Goal: Task Accomplishment & Management: Manage account settings

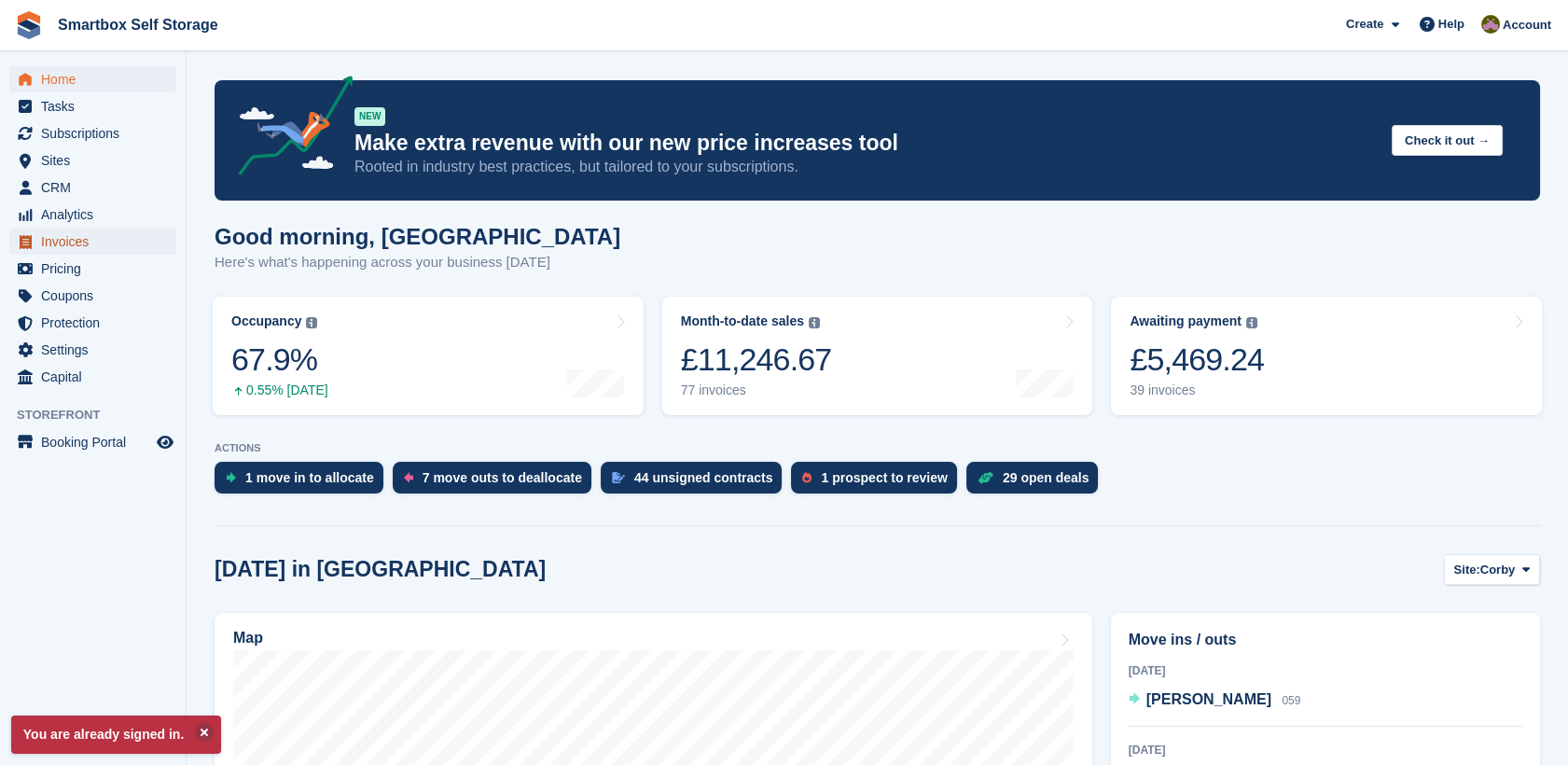
click at [100, 239] on span "Invoices" at bounding box center [96, 241] width 112 height 26
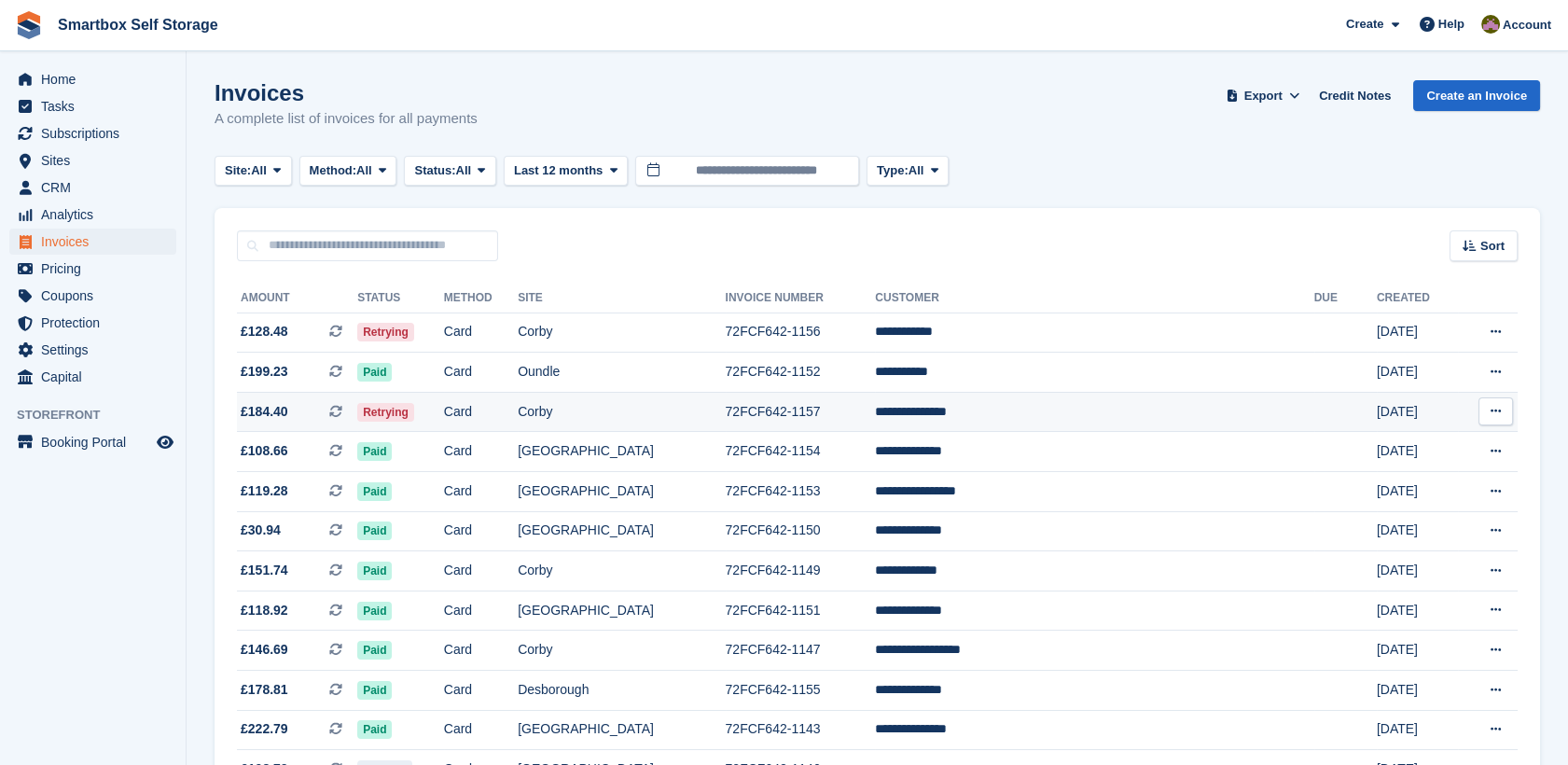
click at [312, 422] on td "£184.40 This is a recurring subscription invoice." at bounding box center [298, 412] width 121 height 40
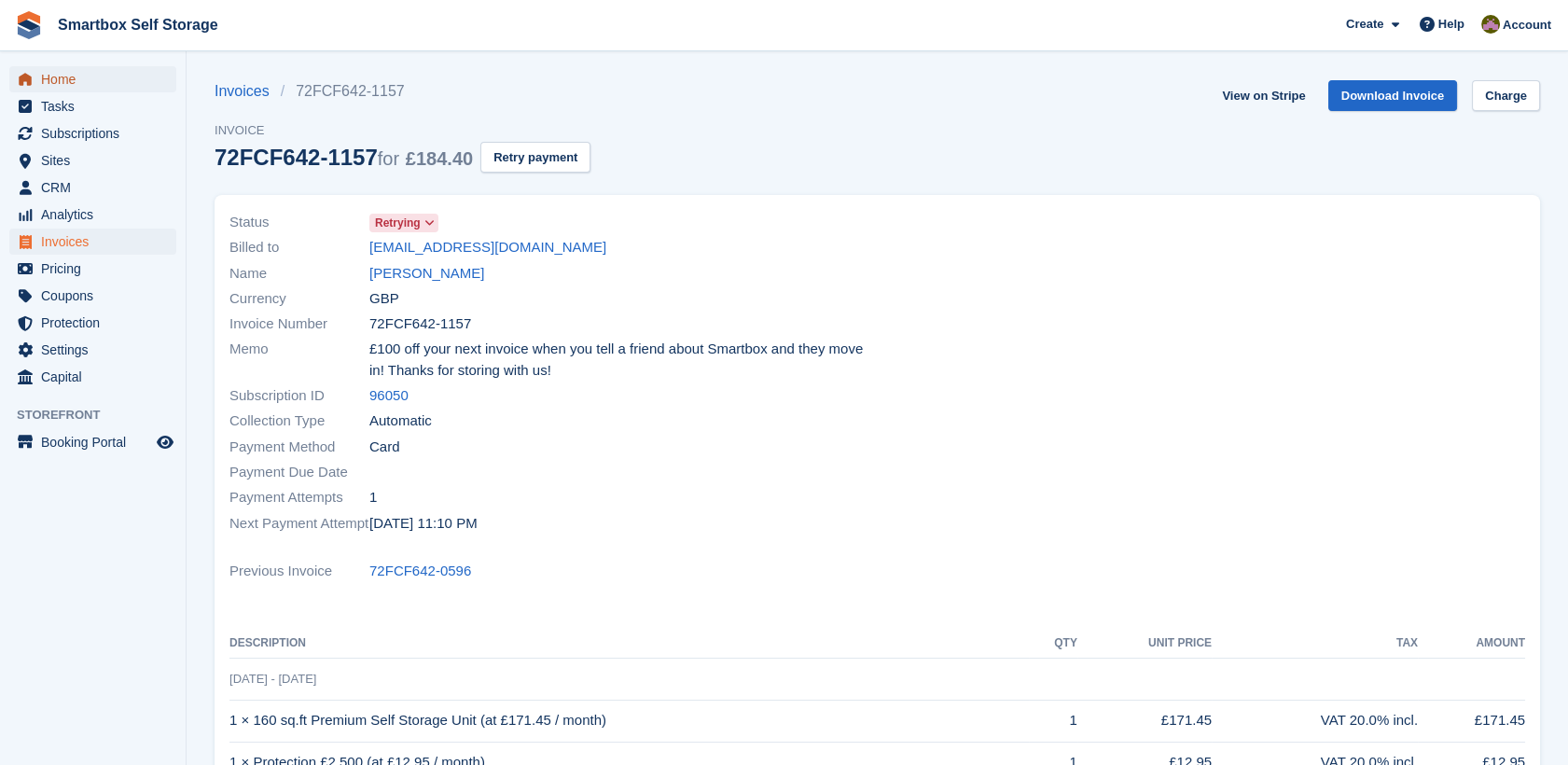
click at [101, 79] on span "Home" at bounding box center [96, 79] width 112 height 26
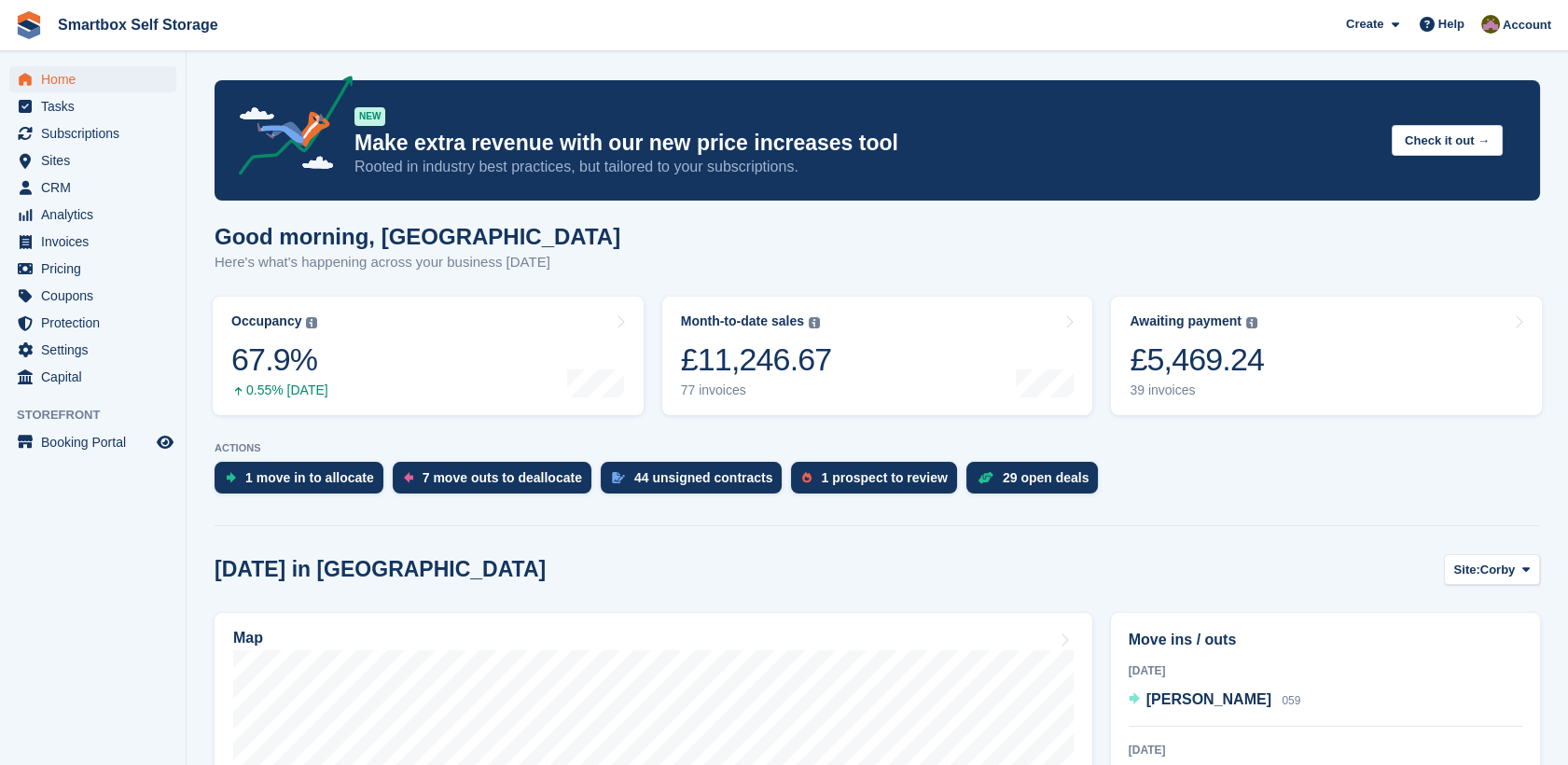
scroll to position [495, 0]
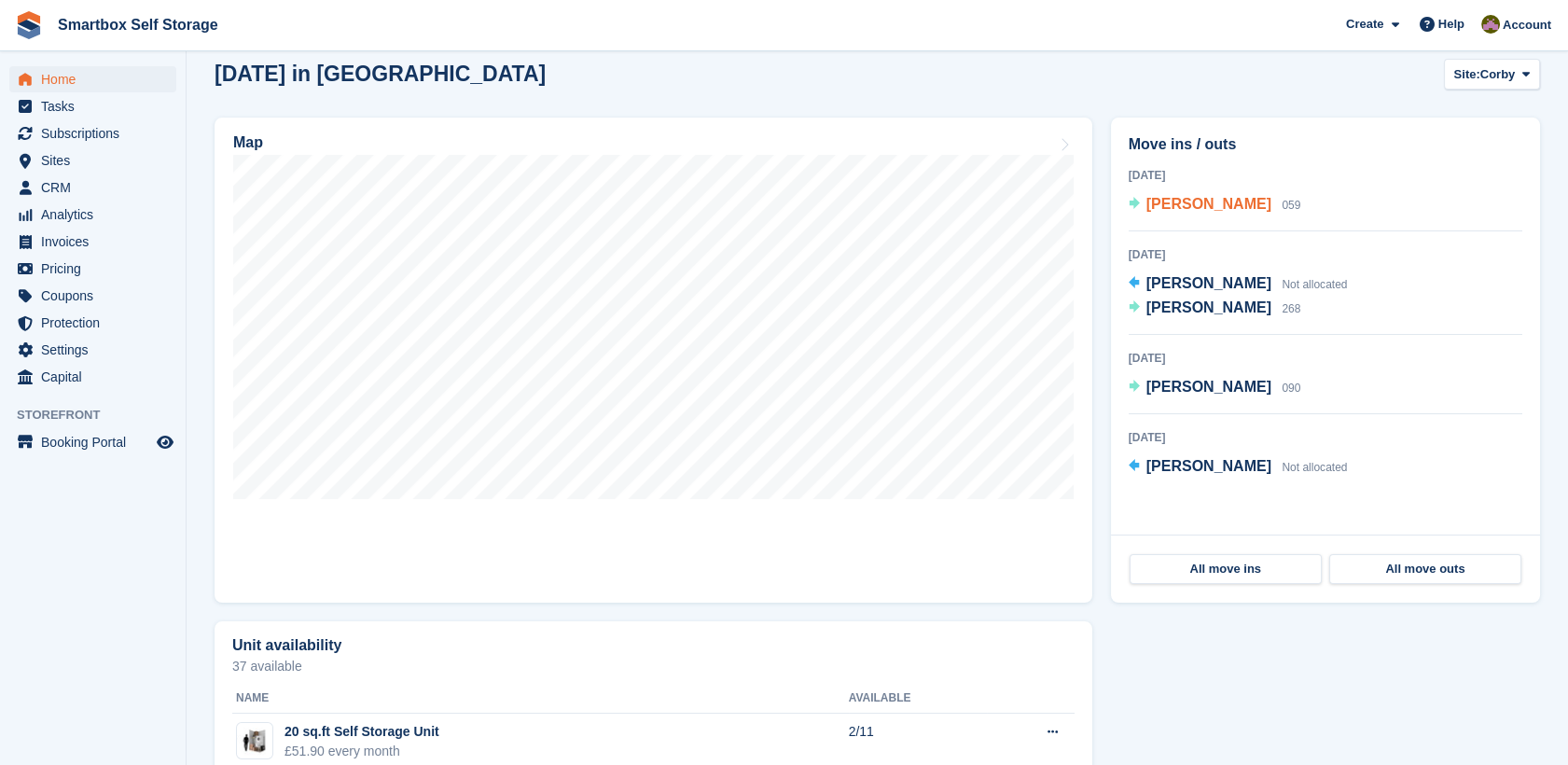
click at [1187, 201] on span "Shaun Craig" at bounding box center [1208, 203] width 125 height 16
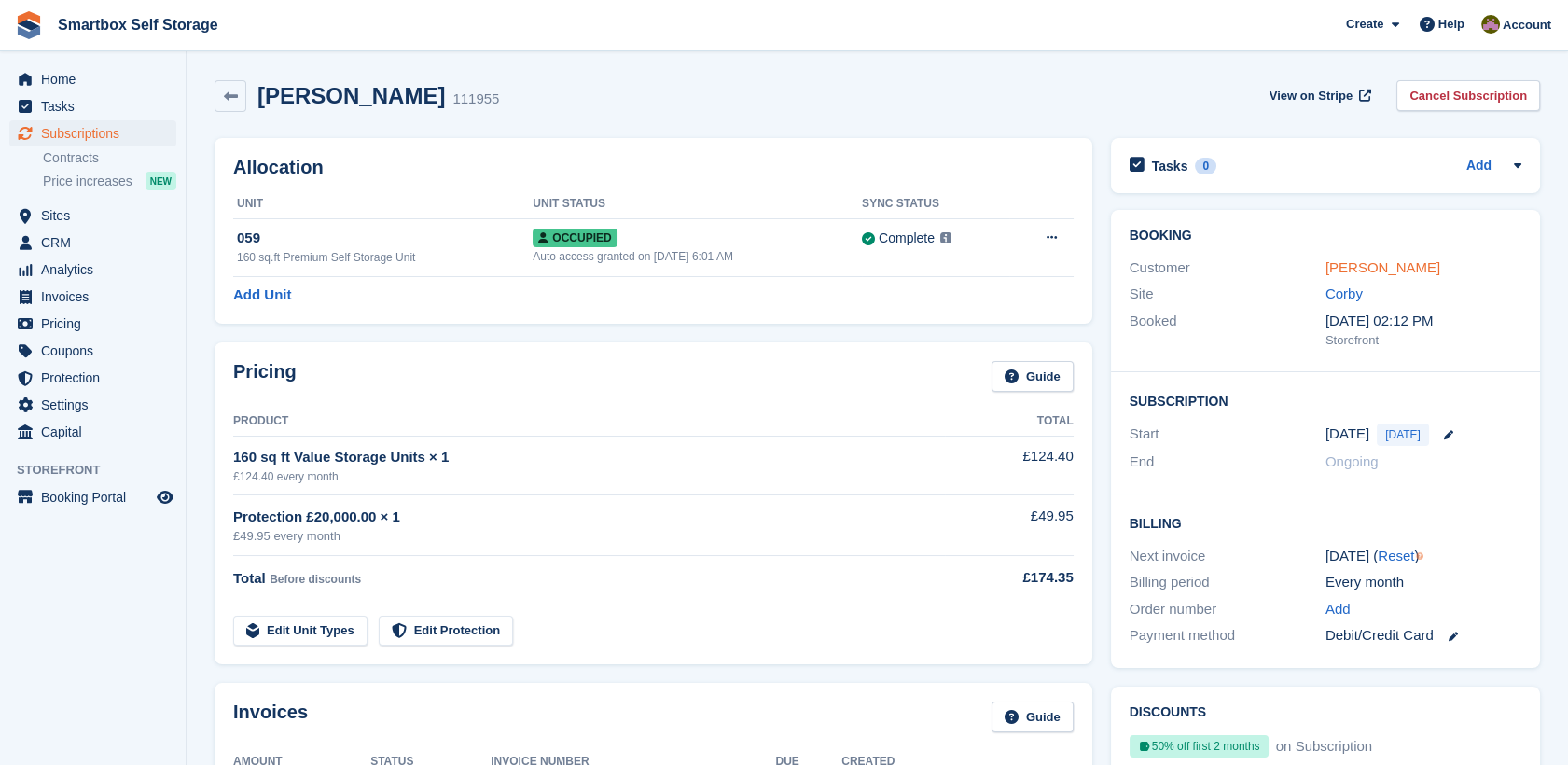
click at [1380, 260] on link "[PERSON_NAME]" at bounding box center [1382, 268] width 115 height 16
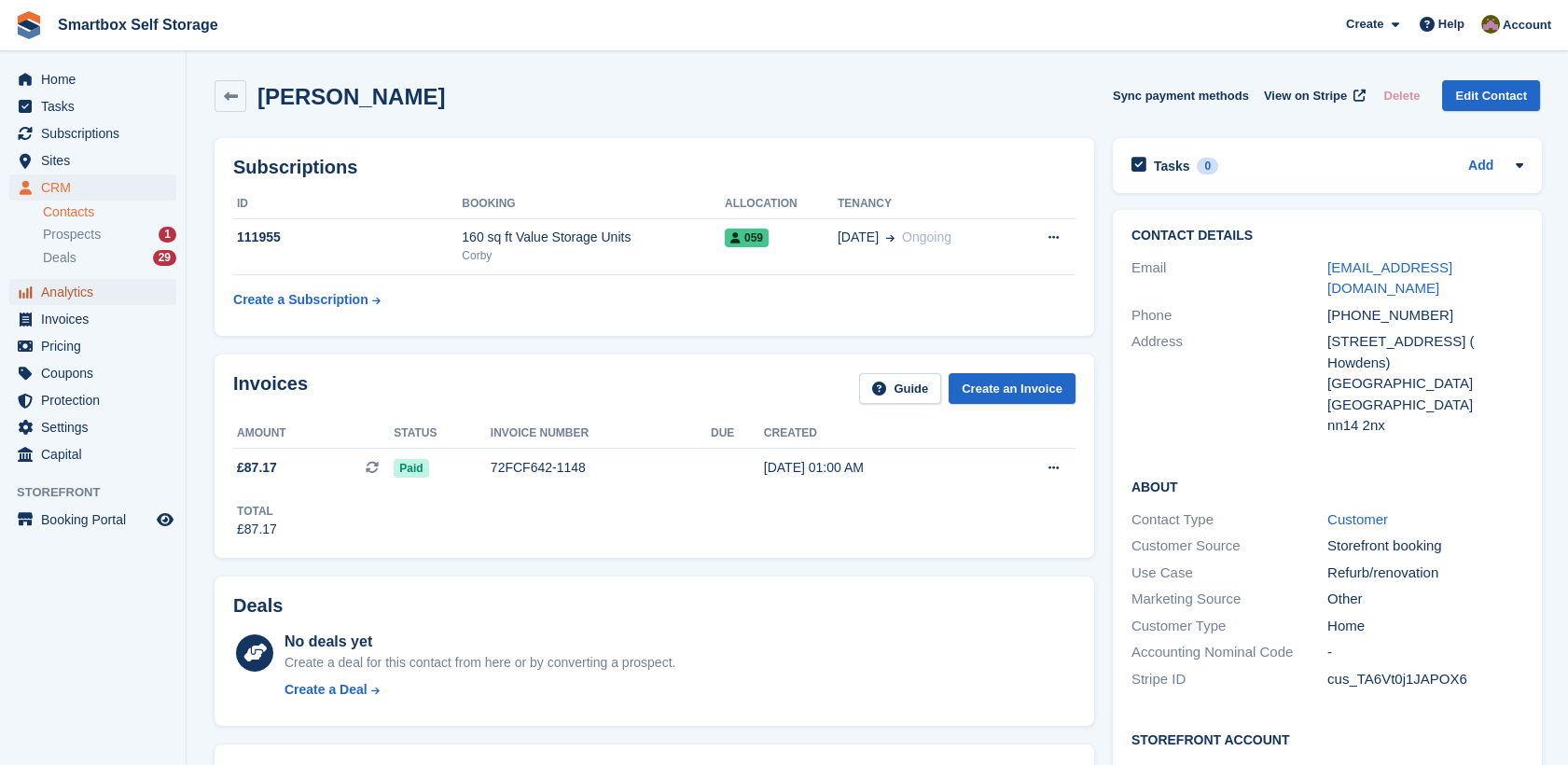
drag, startPoint x: 112, startPoint y: 317, endPoint x: 112, endPoint y: 287, distance: 30.0
click at [112, 287] on span "Analytics" at bounding box center [96, 292] width 112 height 26
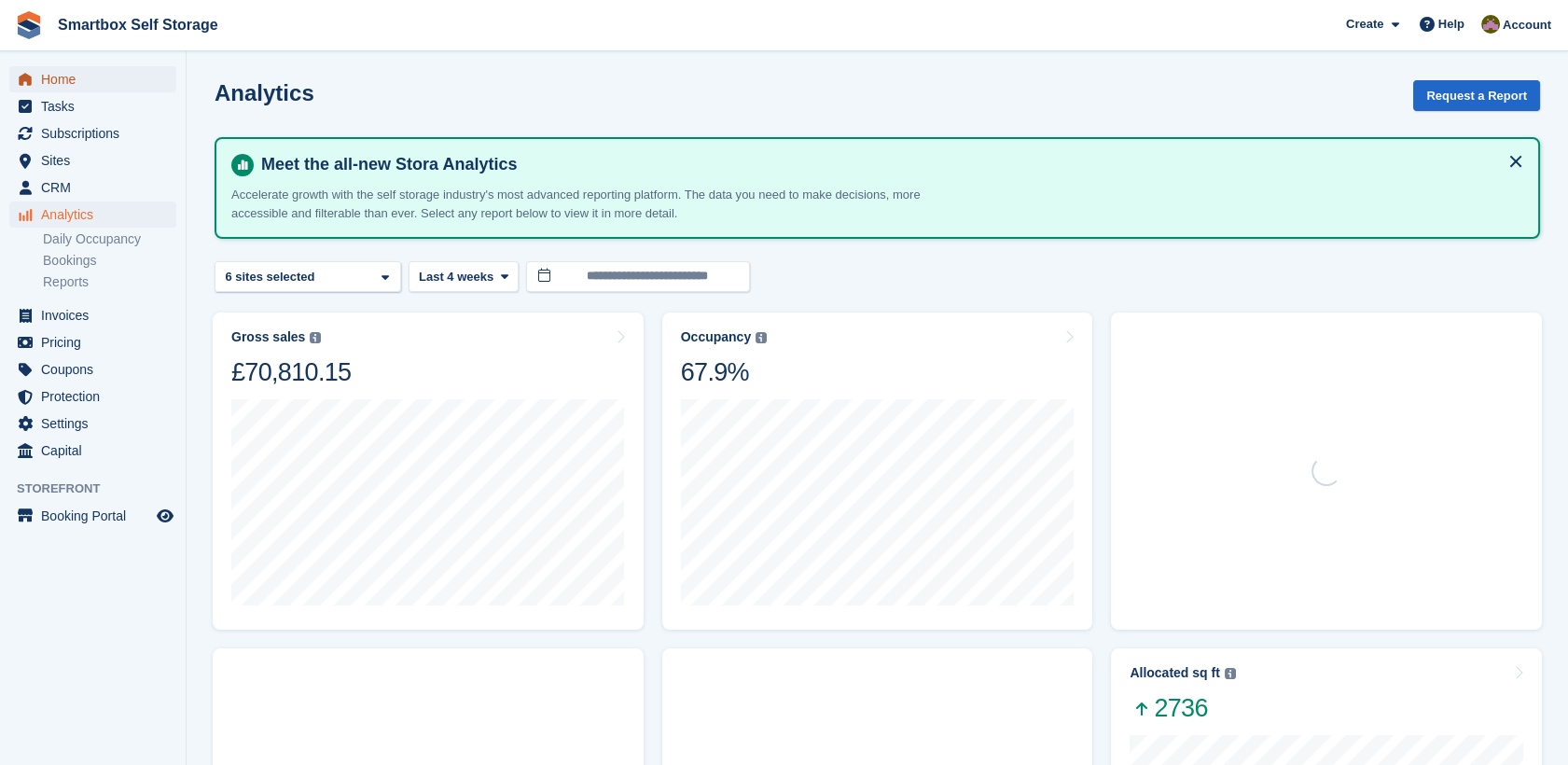
click at [122, 87] on span "Home" at bounding box center [96, 79] width 112 height 26
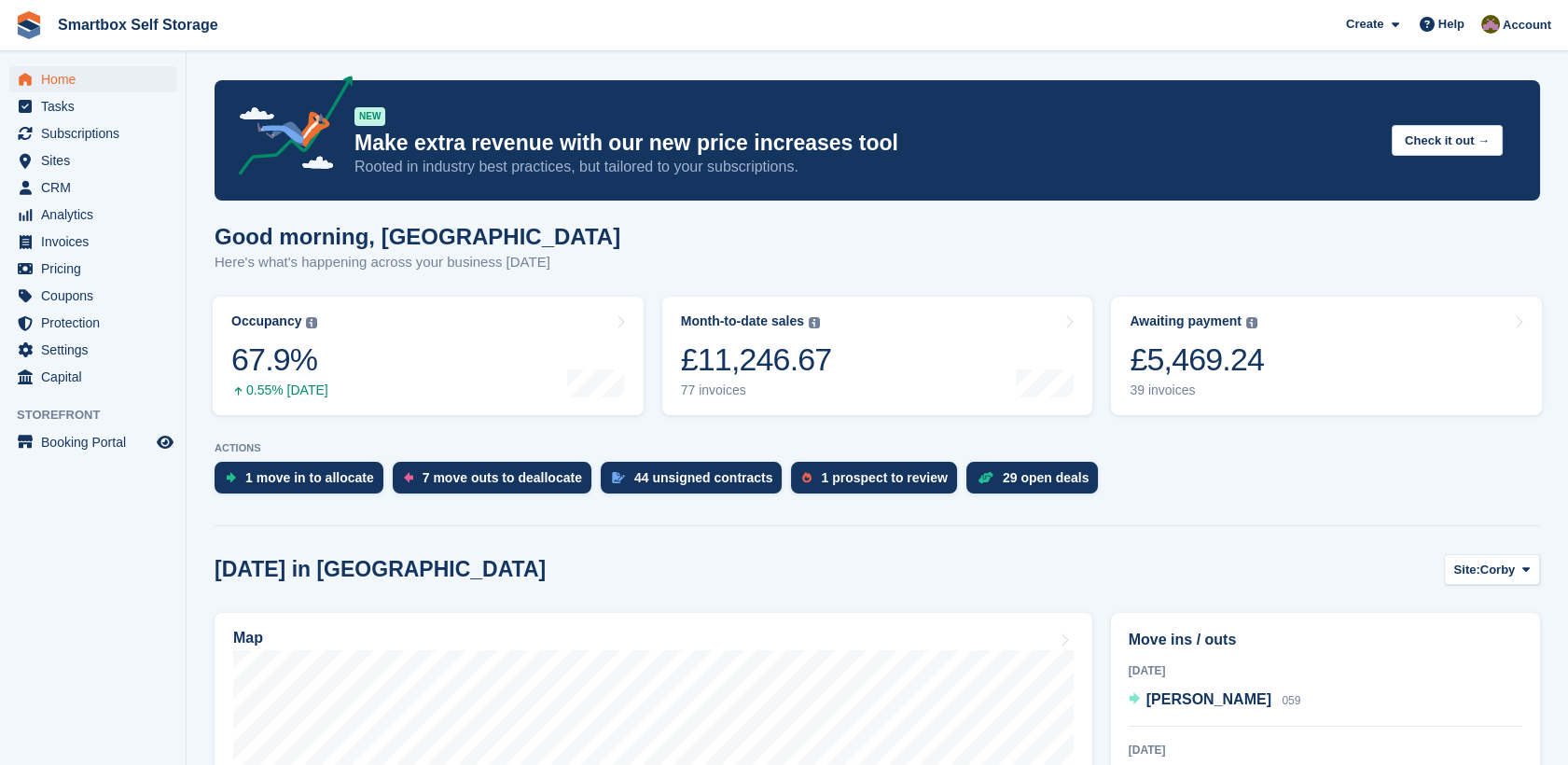
scroll to position [220, 0]
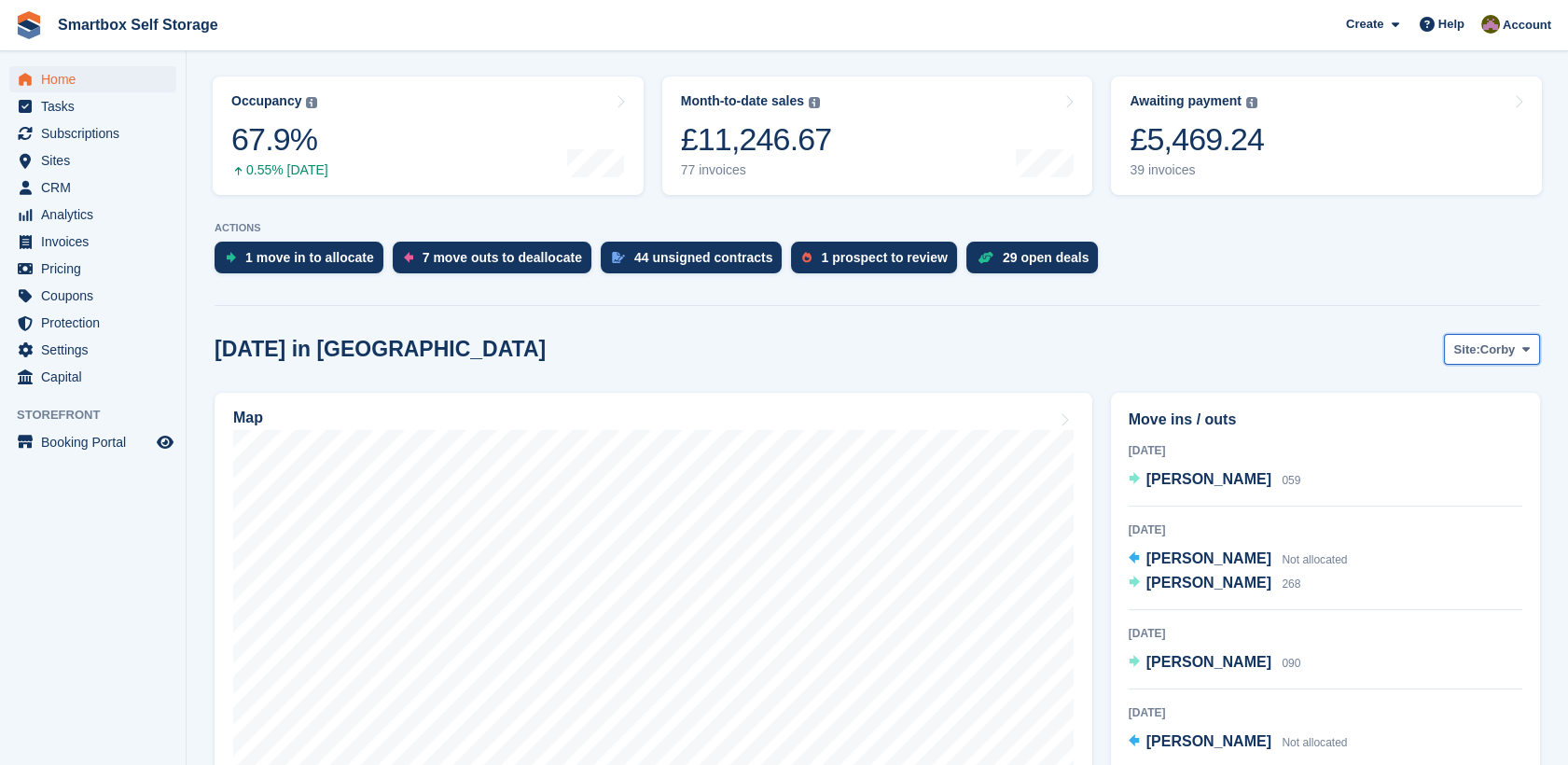
click at [1515, 355] on button "Site: Corby" at bounding box center [1491, 349] width 96 height 31
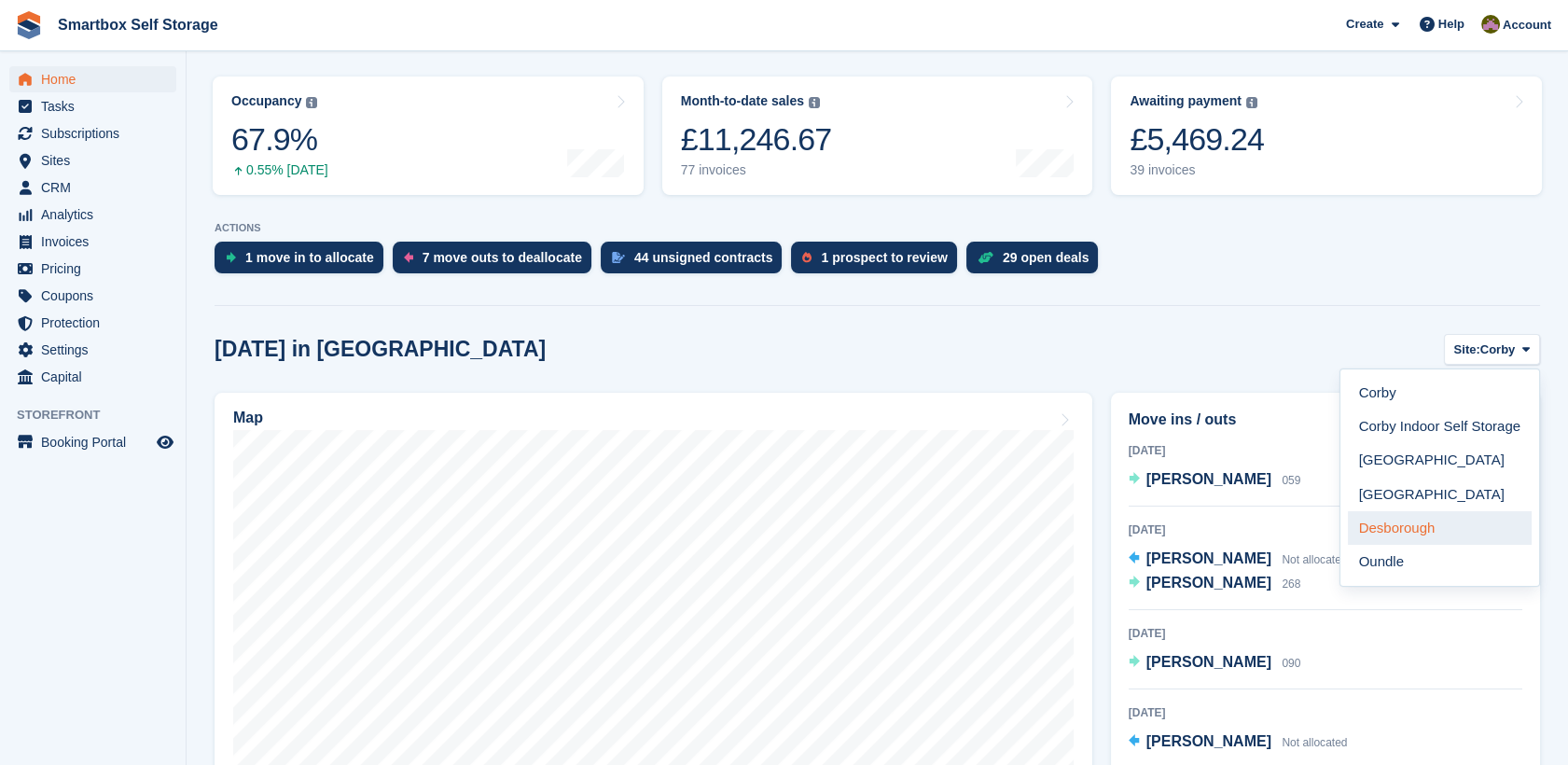
click at [1417, 538] on link "Desborough" at bounding box center [1439, 528] width 184 height 34
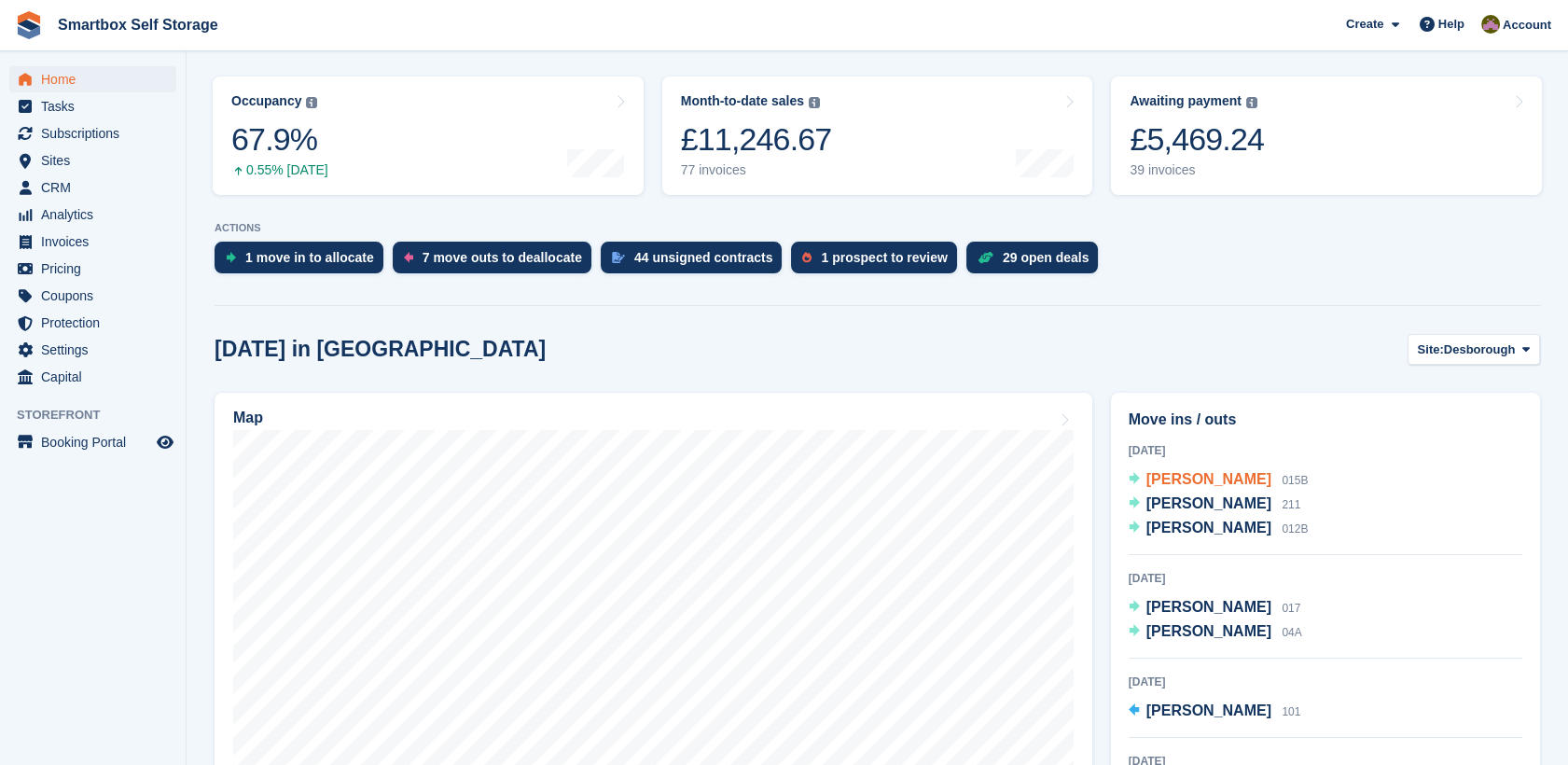
click at [1194, 486] on span "[PERSON_NAME]" at bounding box center [1208, 479] width 125 height 16
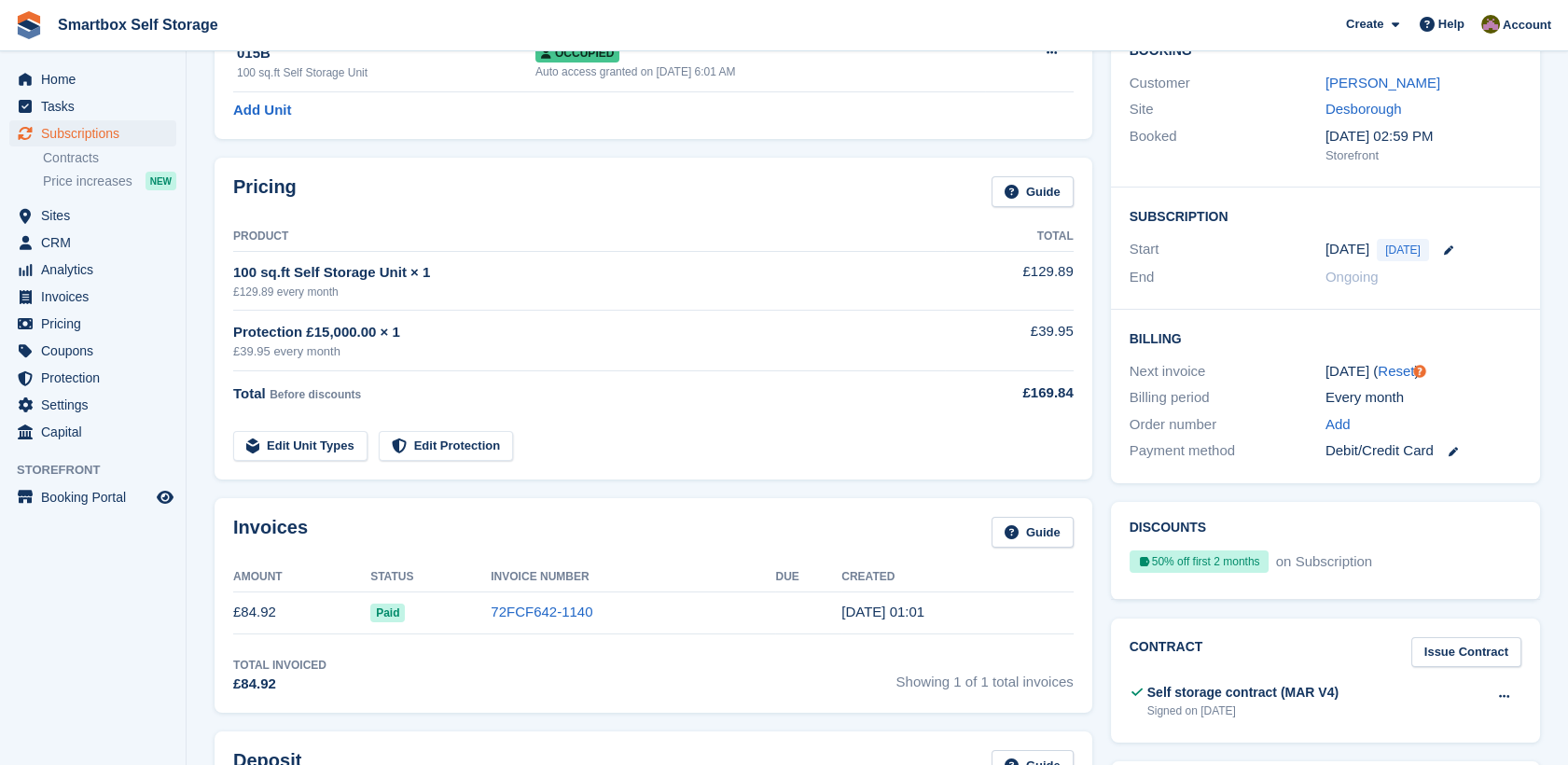
scroll to position [187, 0]
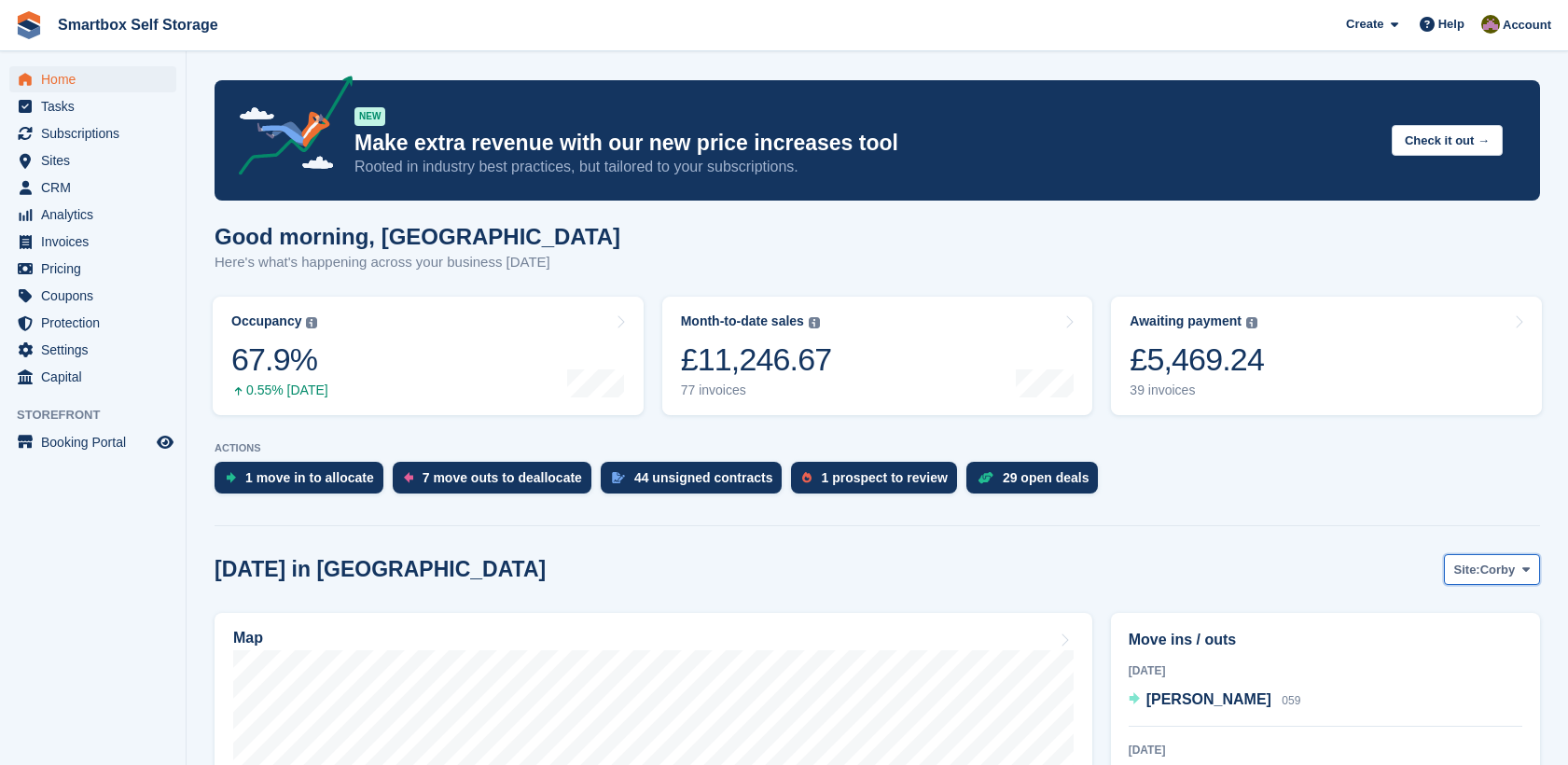
scroll to position [220, 0]
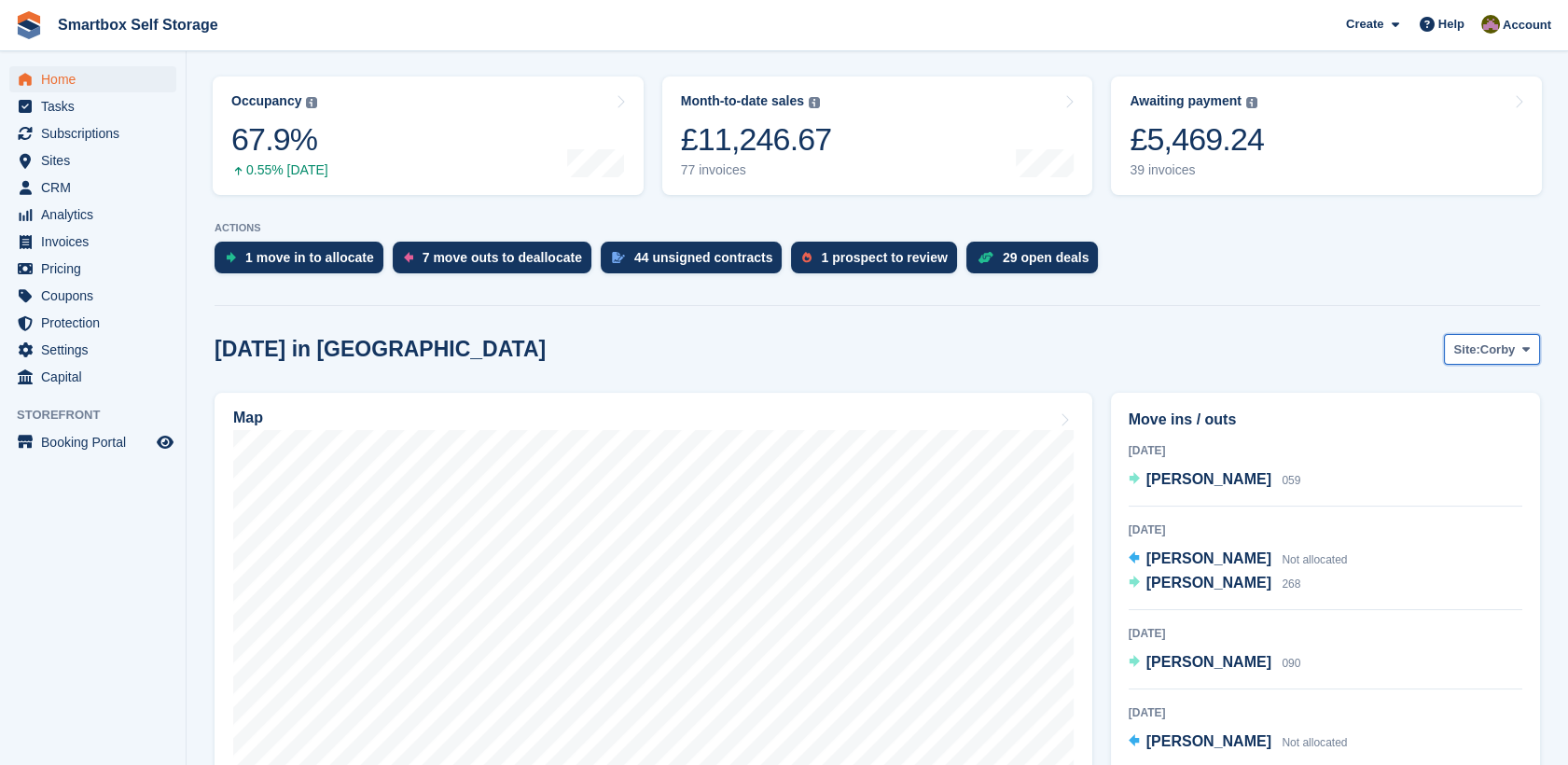
click at [1479, 339] on button "Site: Corby" at bounding box center [1491, 349] width 96 height 31
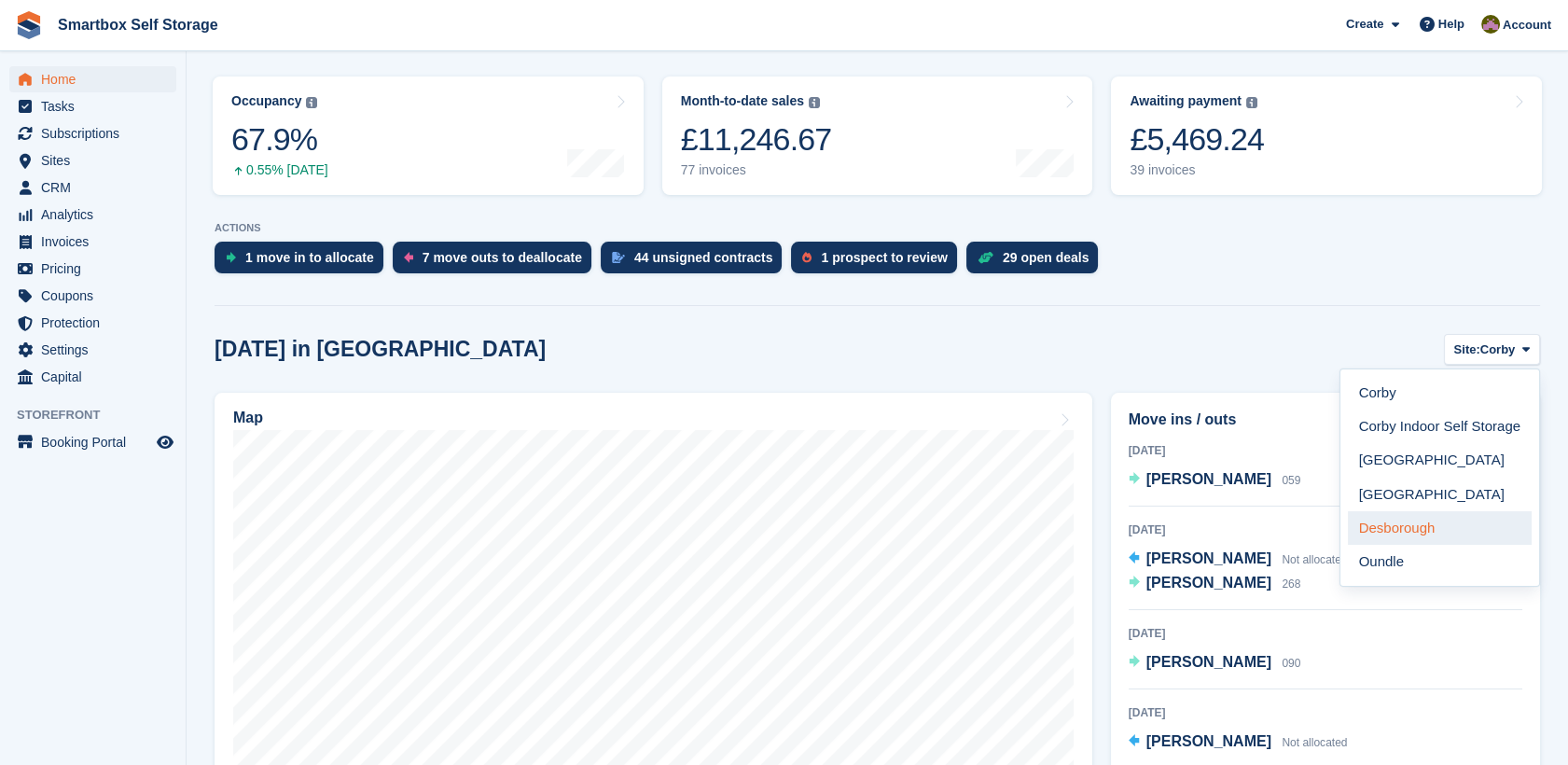
click at [1432, 527] on link "Desborough" at bounding box center [1439, 528] width 184 height 34
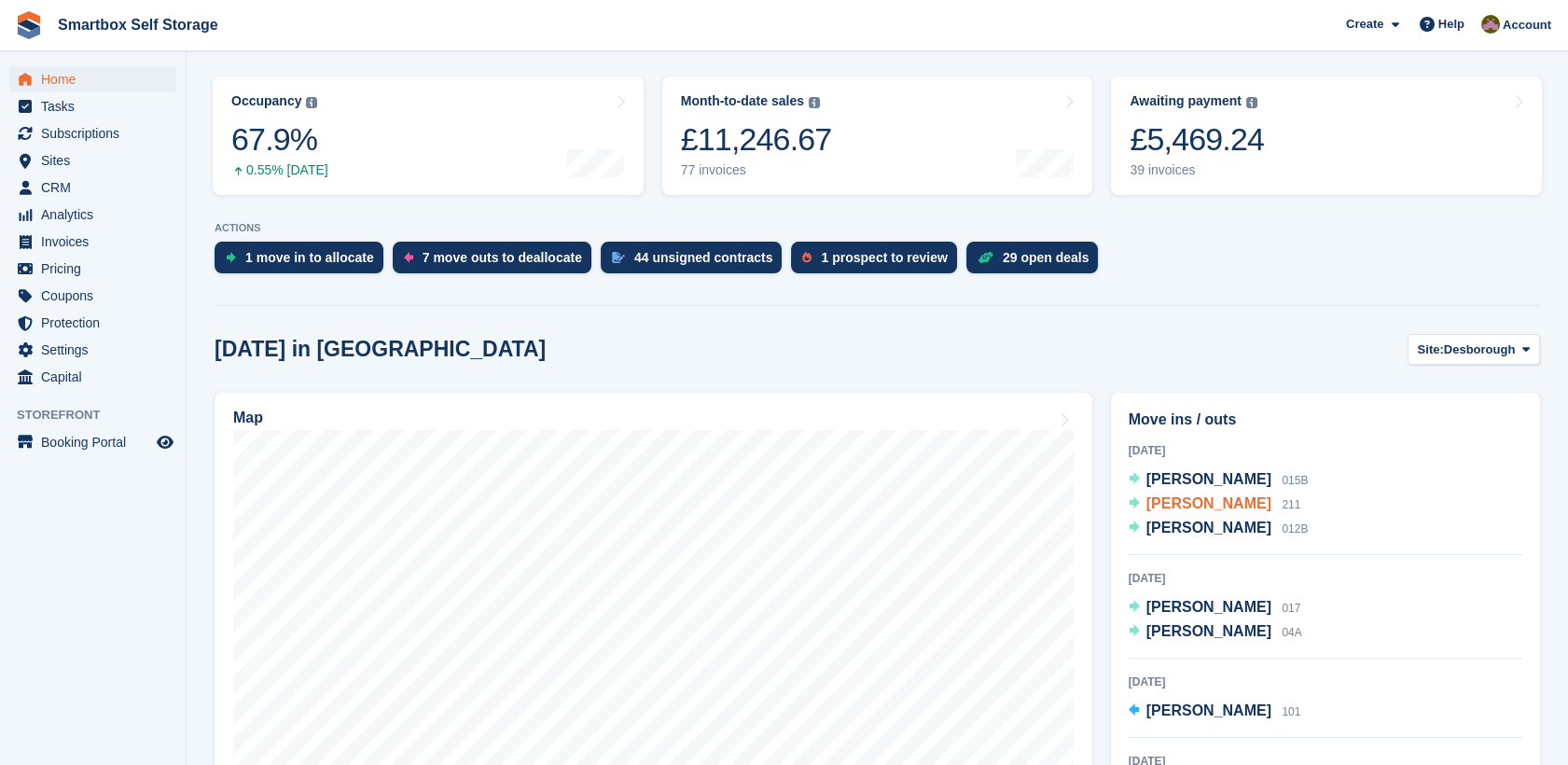
click at [1198, 497] on span "[PERSON_NAME]" at bounding box center [1208, 503] width 125 height 16
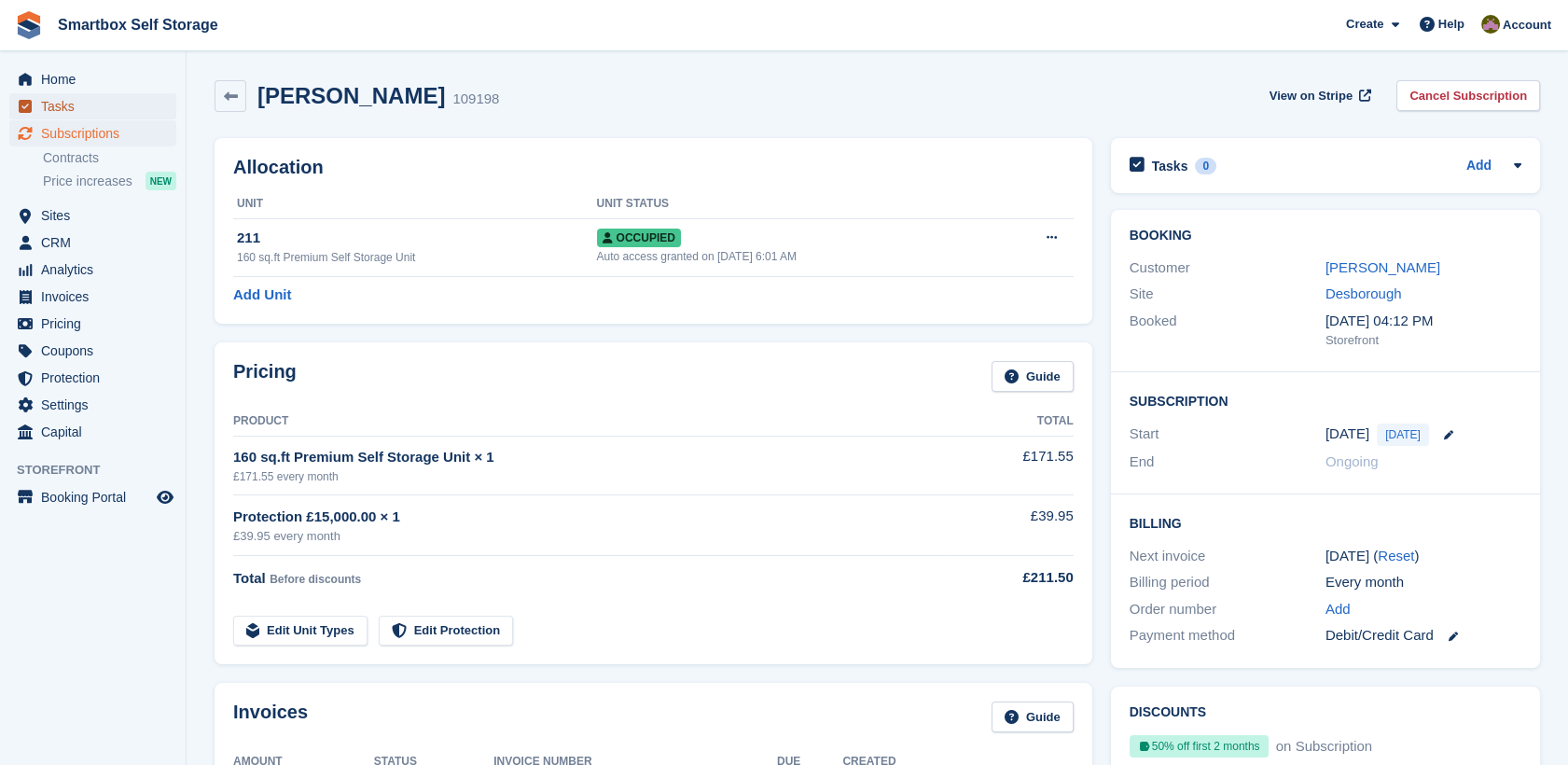
click at [125, 104] on span "Tasks" at bounding box center [96, 106] width 112 height 26
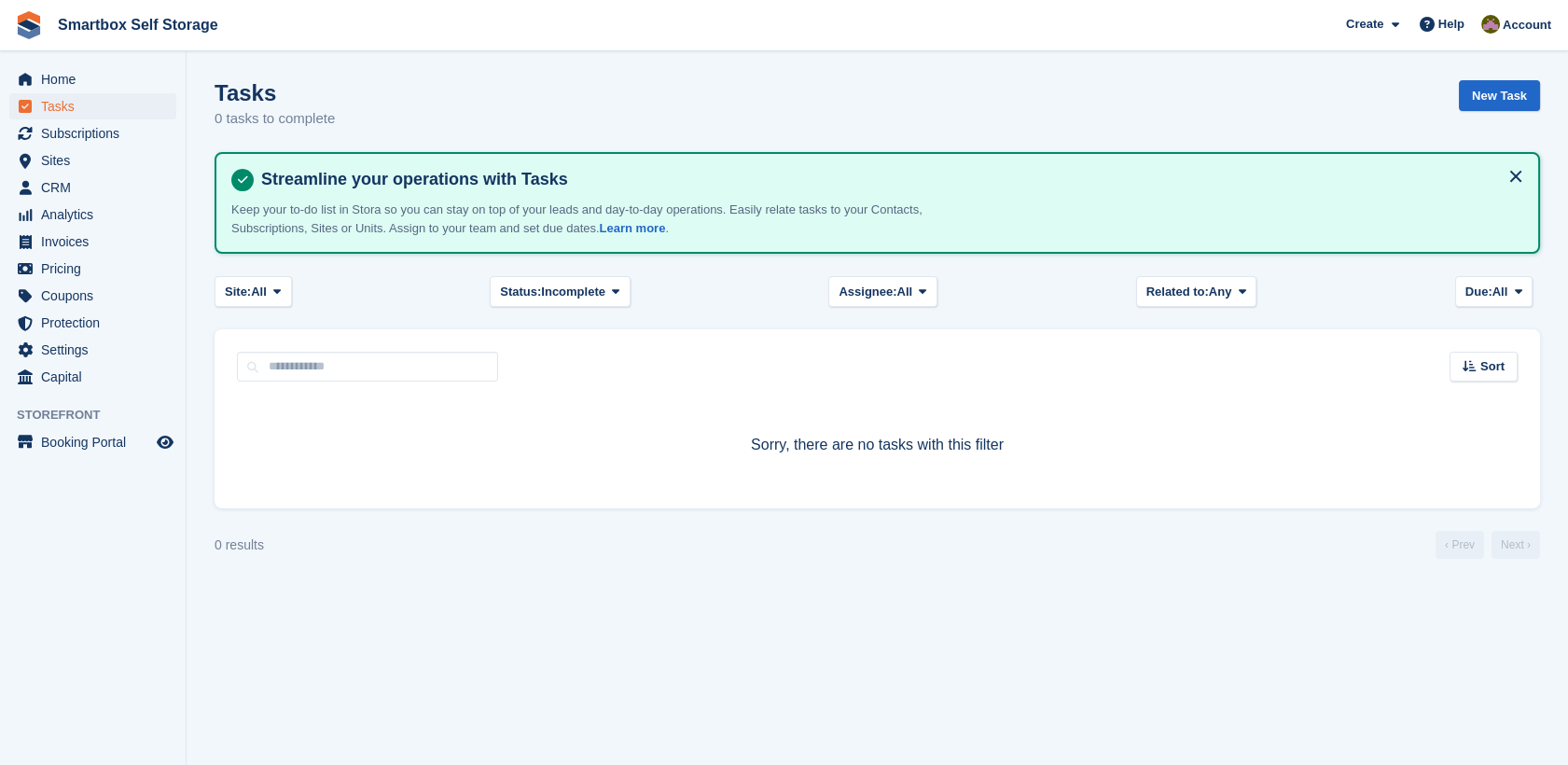
click at [115, 74] on span "Home" at bounding box center [96, 79] width 112 height 26
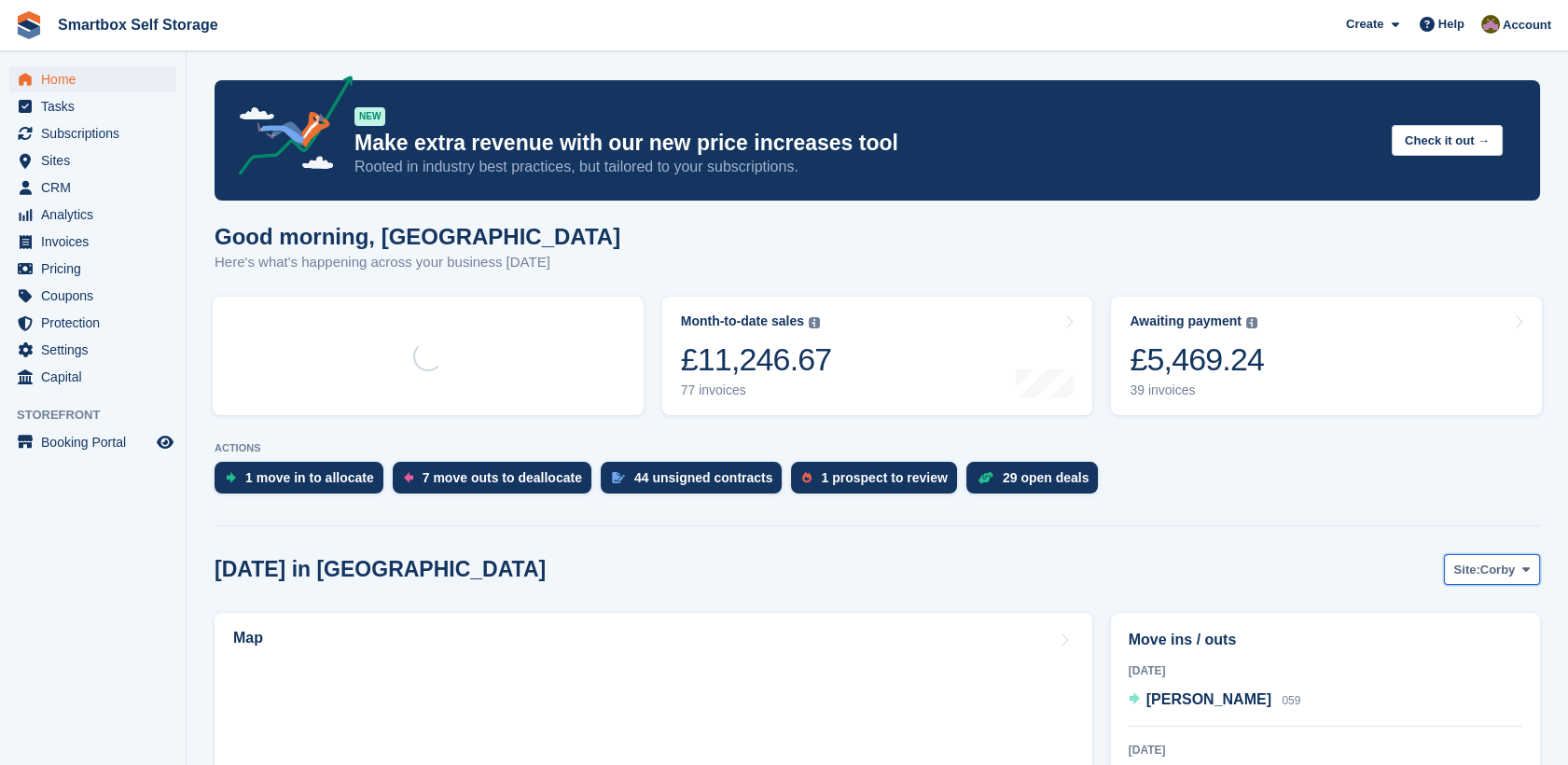
click at [1491, 573] on span "Corby" at bounding box center [1497, 569] width 35 height 18
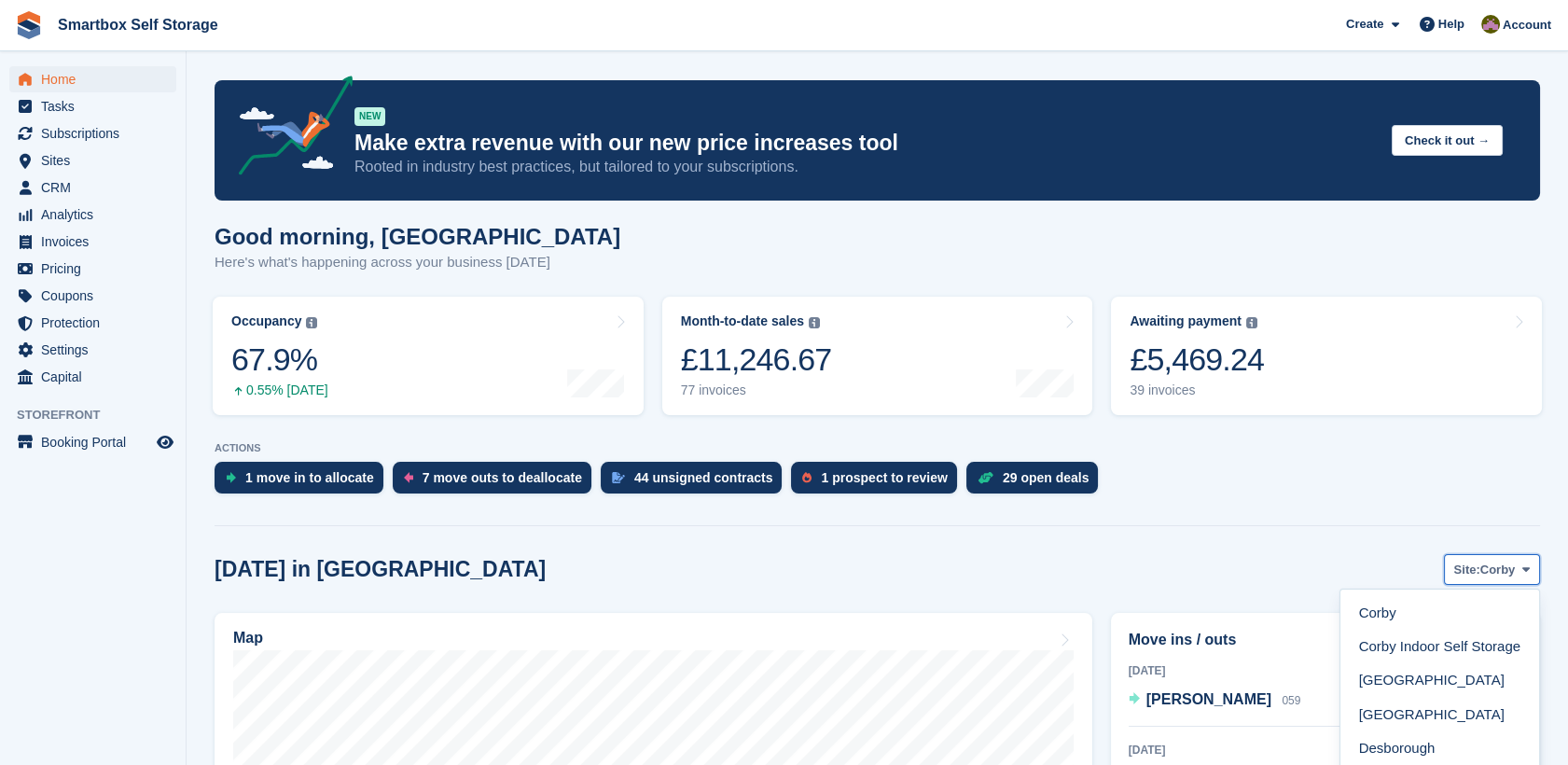
click at [1470, 570] on span "Site:" at bounding box center [1467, 569] width 26 height 18
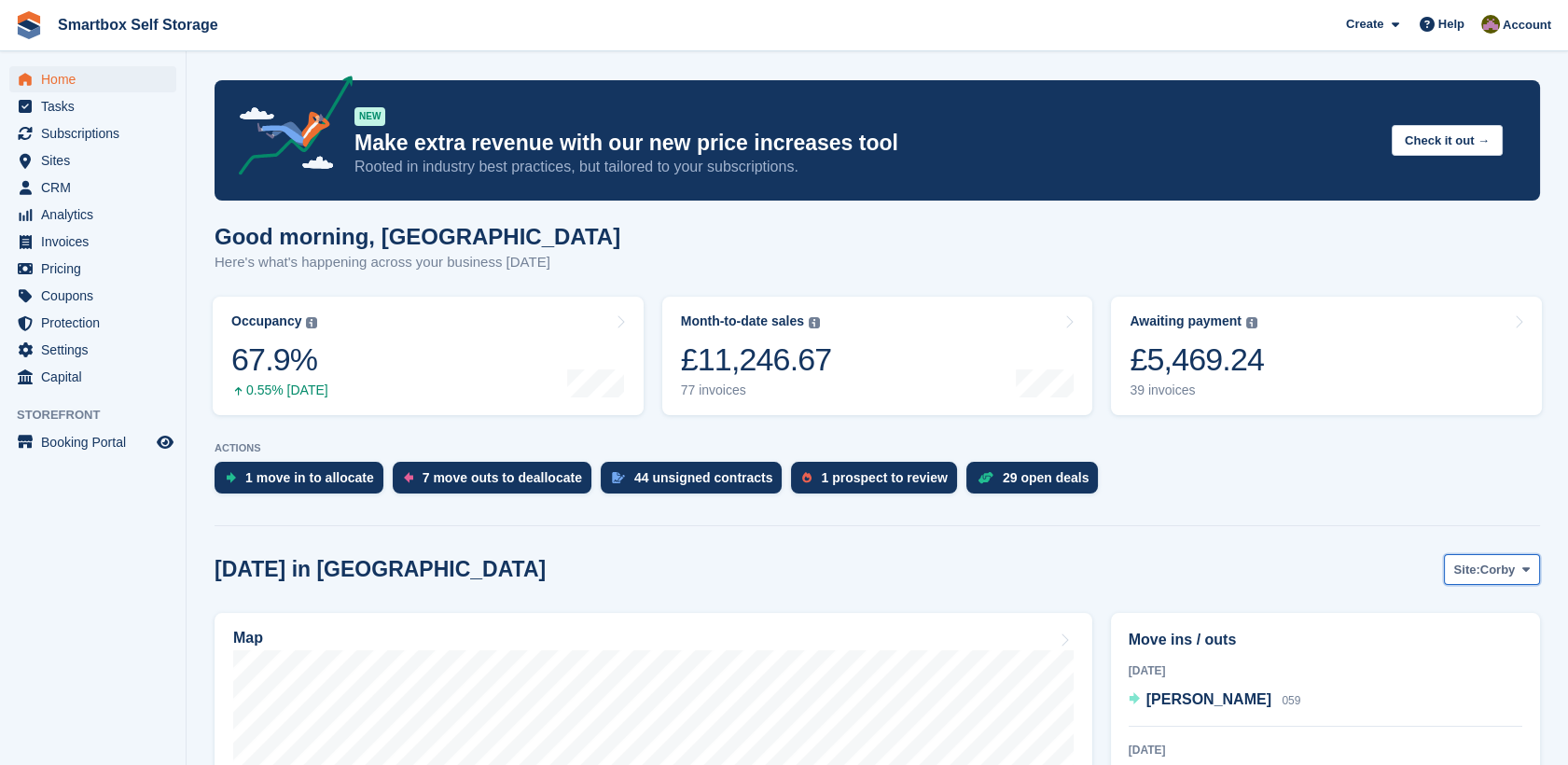
click at [1470, 570] on span "Site:" at bounding box center [1467, 569] width 26 height 18
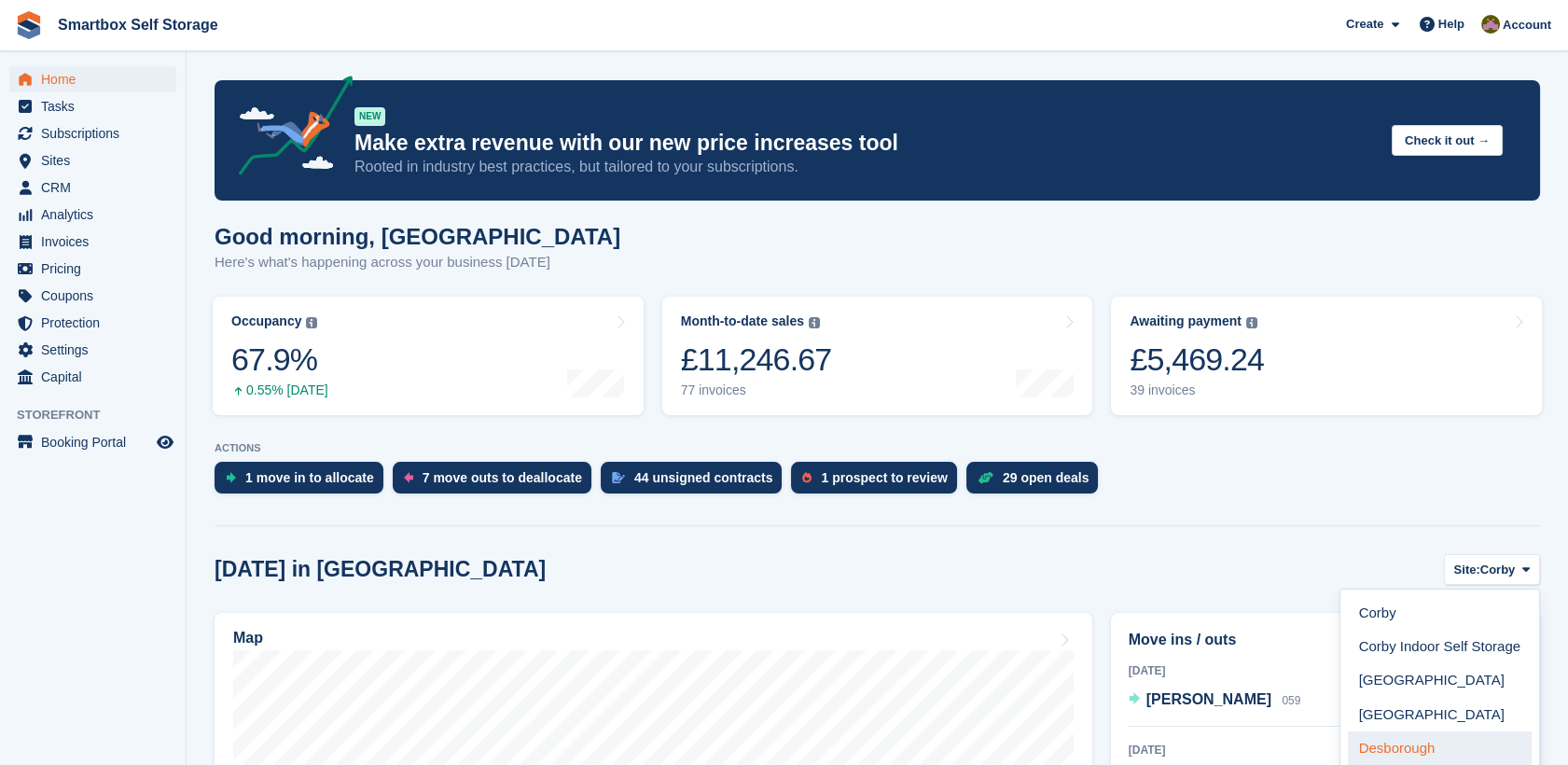
click at [1395, 752] on link "Desborough" at bounding box center [1439, 748] width 184 height 34
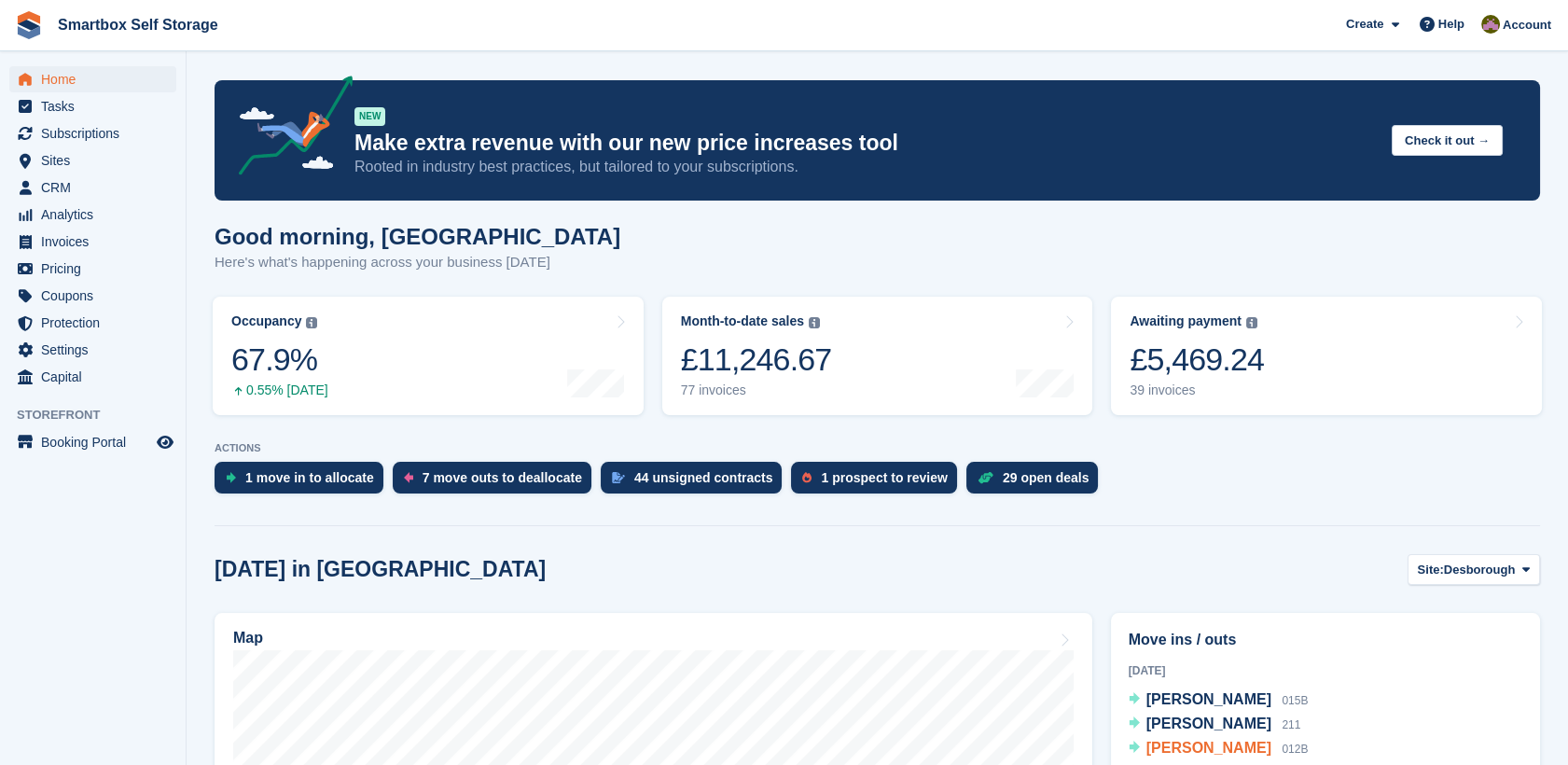
click at [1216, 747] on span "Matt Timson" at bounding box center [1208, 747] width 125 height 16
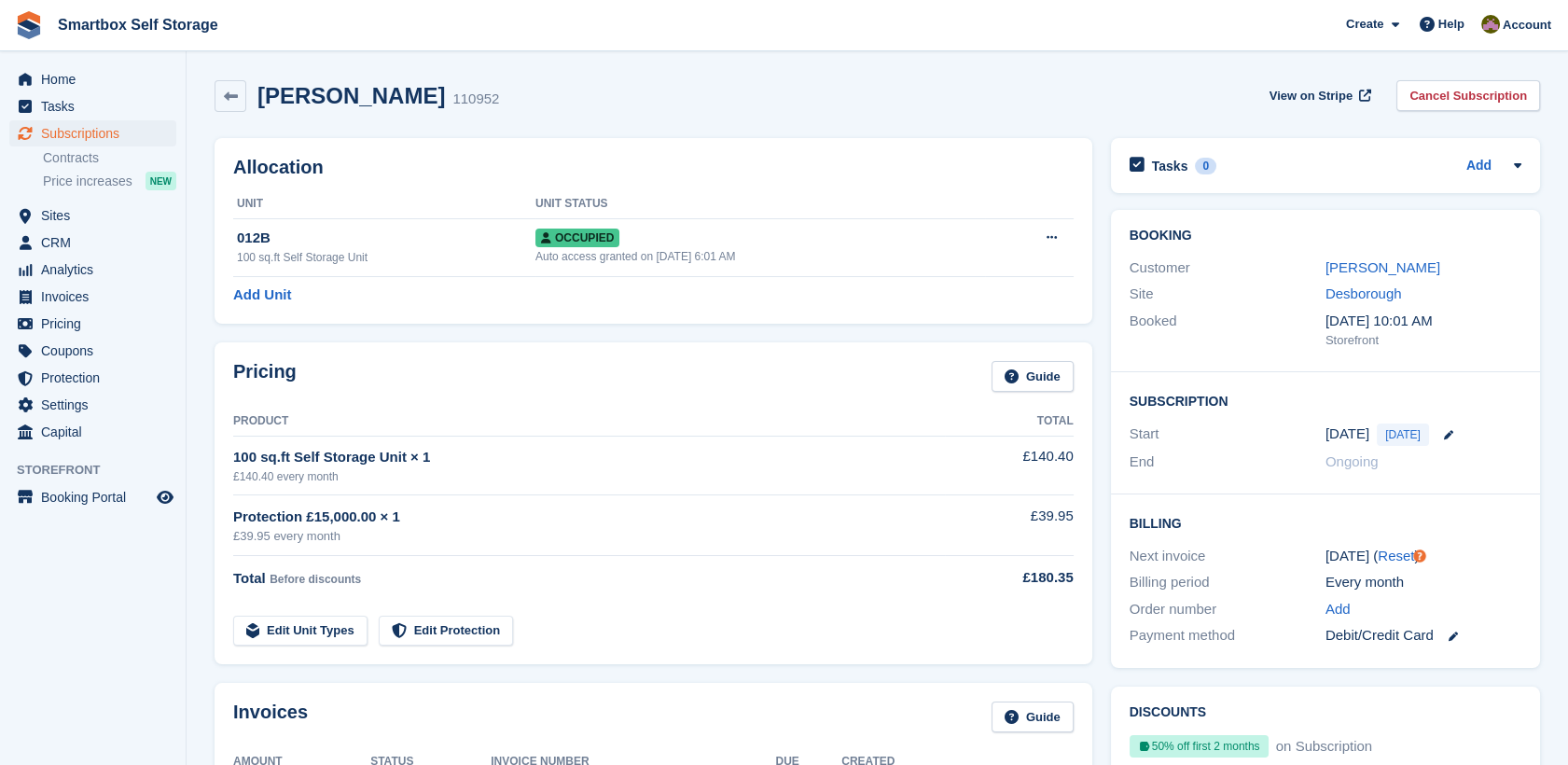
scroll to position [180, 0]
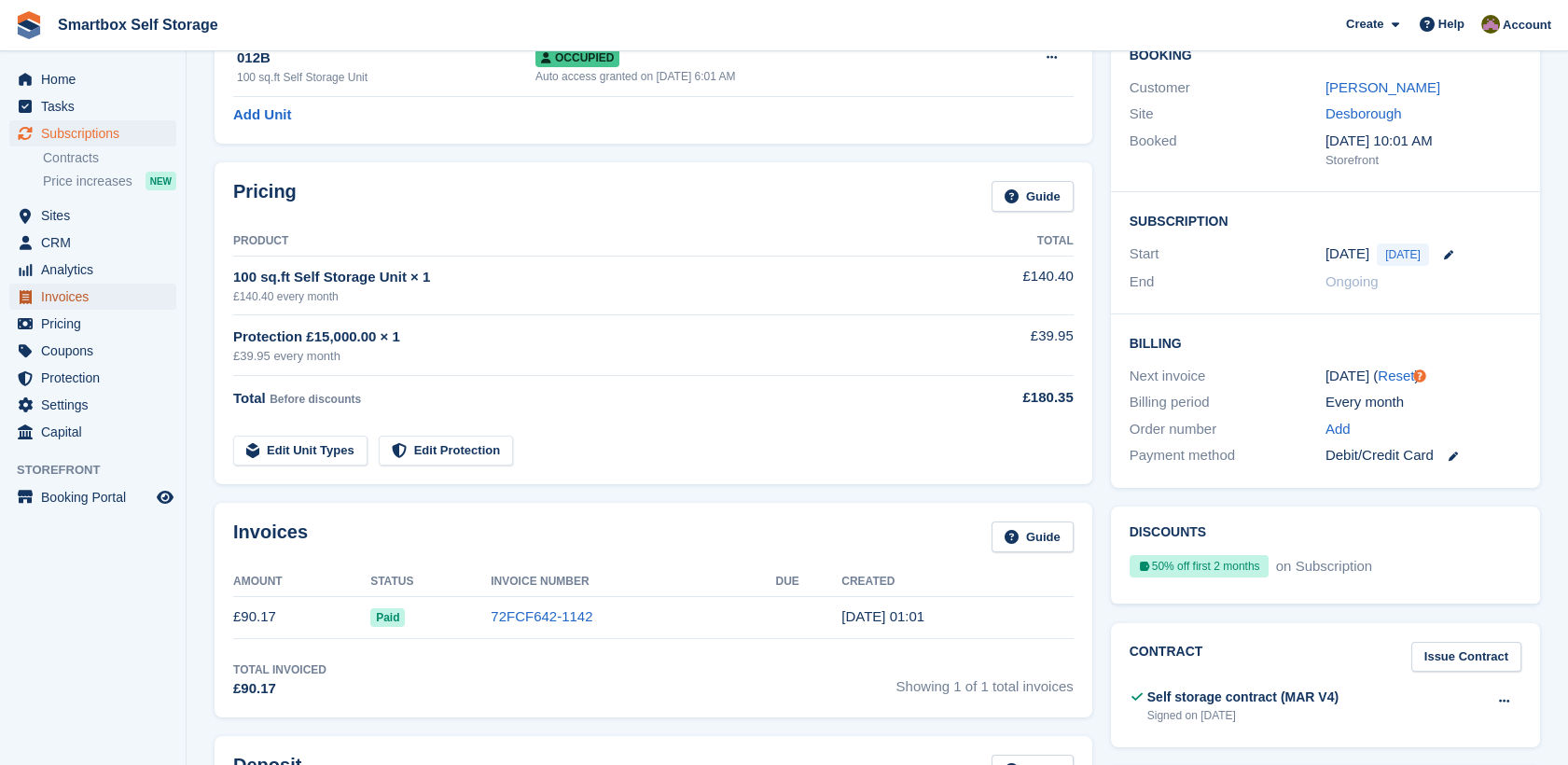
click at [110, 287] on span "Invoices" at bounding box center [96, 296] width 112 height 26
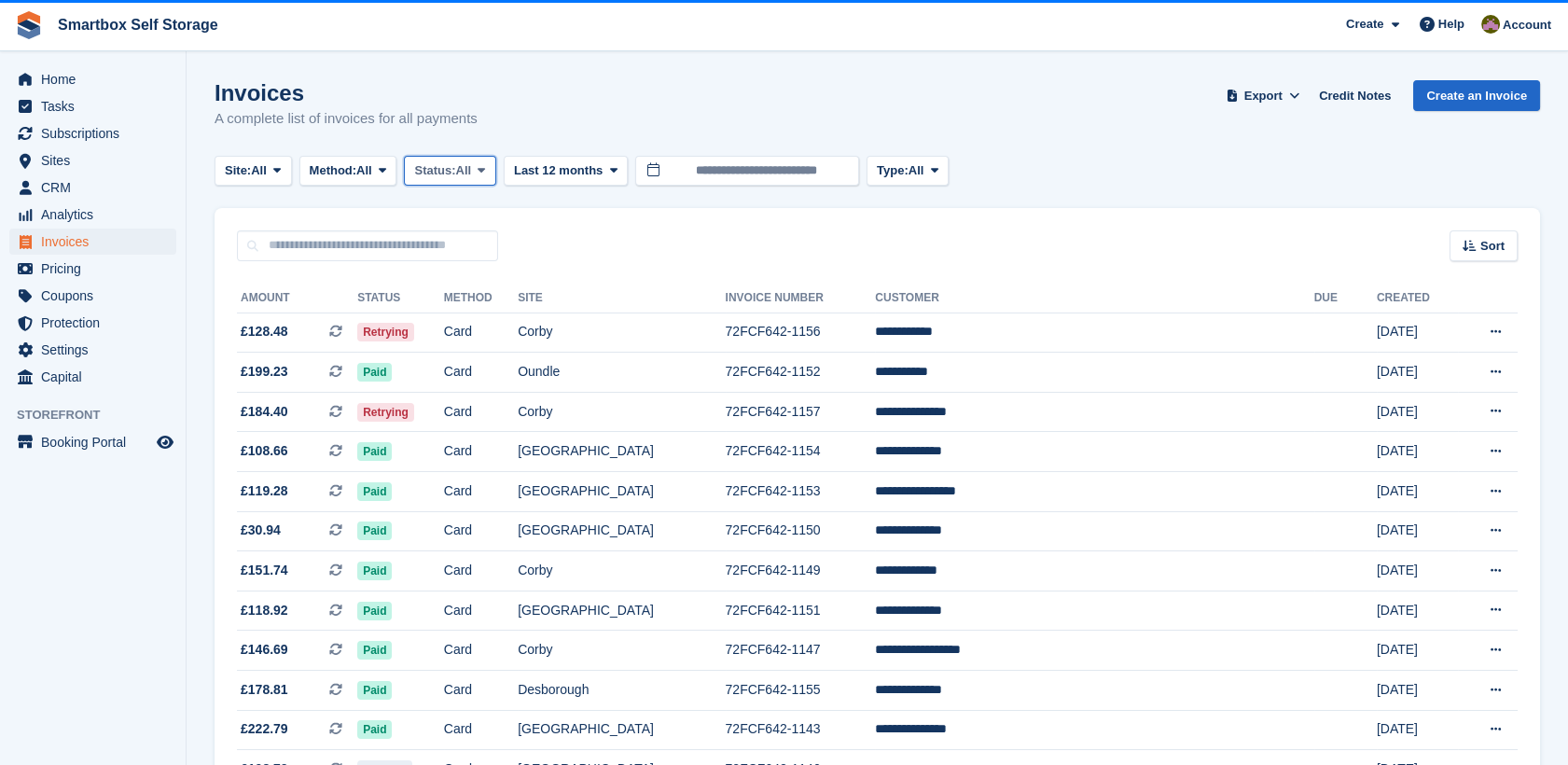
click at [445, 167] on button "Status: All" at bounding box center [449, 171] width 91 height 31
click at [466, 305] on link "Open" at bounding box center [493, 315] width 162 height 34
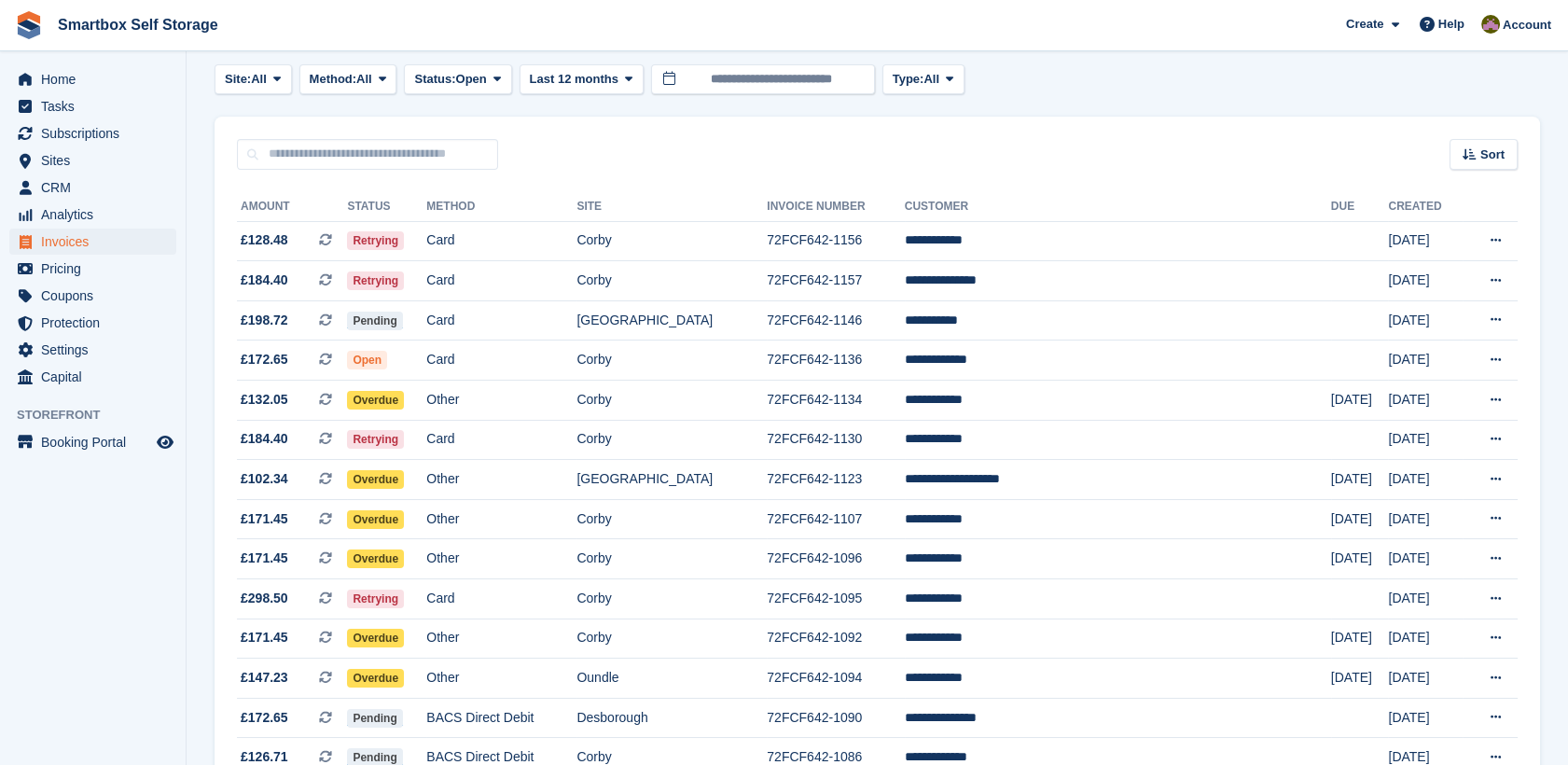
scroll to position [97, 0]
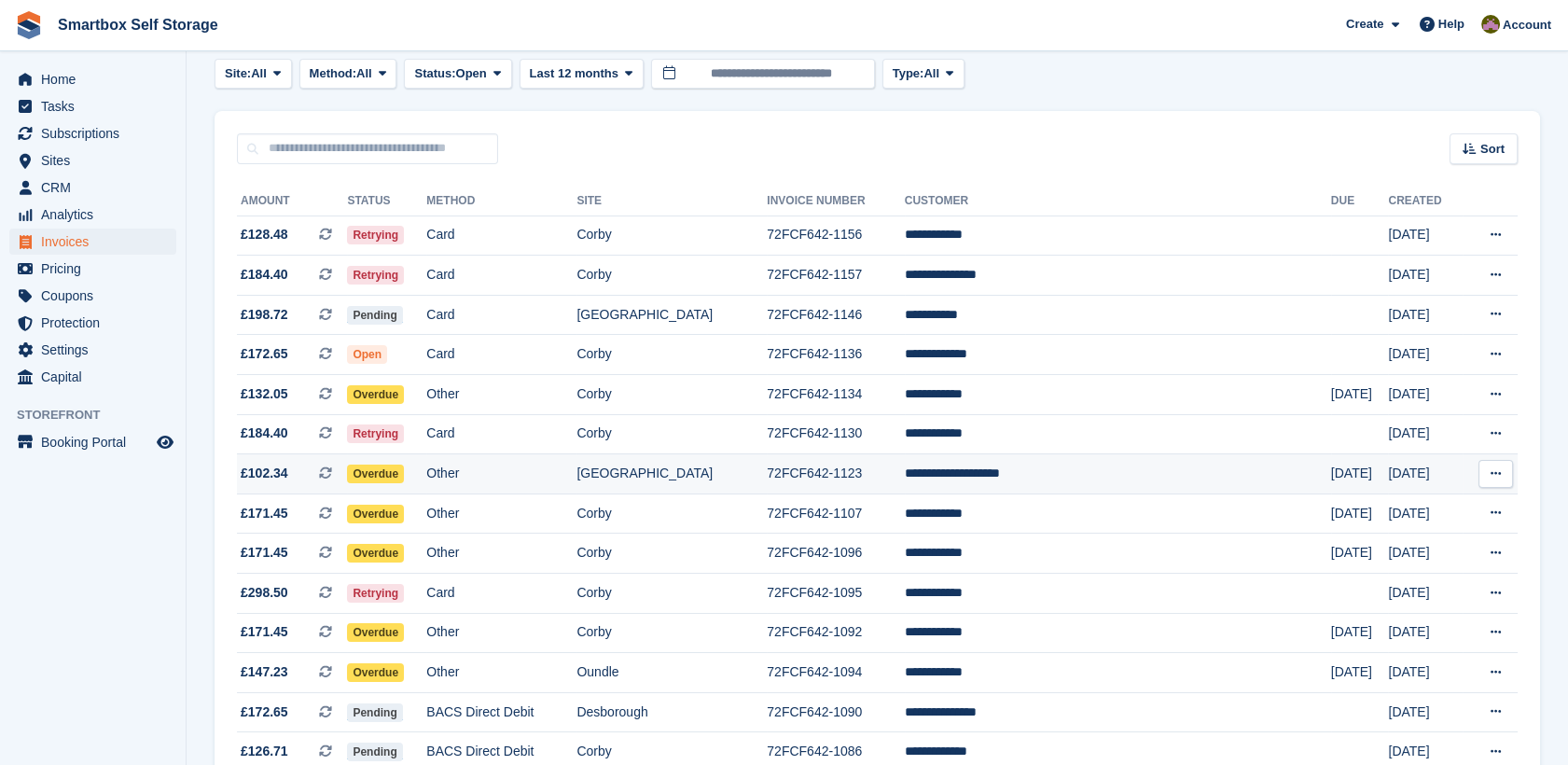
click at [766, 470] on td "[GEOGRAPHIC_DATA]" at bounding box center [671, 474] width 191 height 40
